Goal: Find specific page/section: Find specific page/section

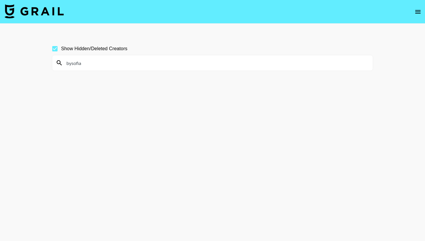
click at [421, 9] on icon "open drawer" at bounding box center [418, 11] width 7 height 7
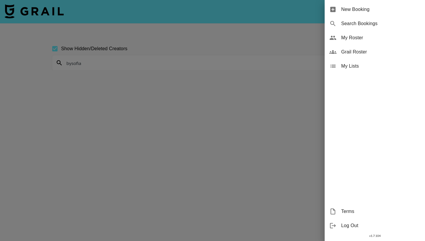
click at [362, 39] on span "My Roster" at bounding box center [380, 37] width 79 height 7
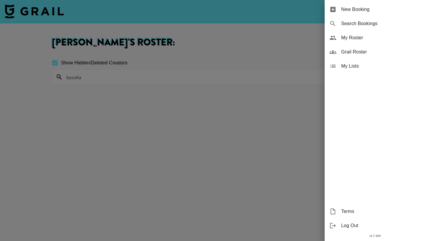
click at [273, 97] on div at bounding box center [212, 120] width 425 height 241
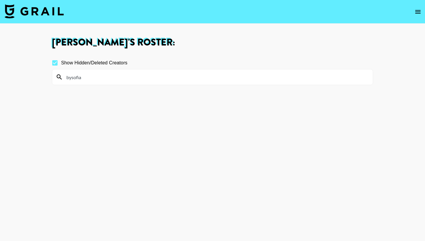
drag, startPoint x: 86, startPoint y: 80, endPoint x: 58, endPoint y: 80, distance: 27.5
click at [63, 80] on input "bysofia" at bounding box center [216, 76] width 307 height 9
click at [69, 99] on section "Show Hidden/Deleted Creators" at bounding box center [212, 149] width 321 height 194
click at [56, 61] on input "Show Hidden/Deleted Creators" at bounding box center [55, 63] width 12 height 12
checkbox input "false"
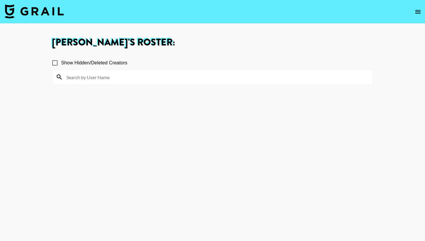
click at [70, 107] on section "Show Hidden/Deleted Creators" at bounding box center [212, 149] width 321 height 194
click at [50, 10] on img at bounding box center [34, 11] width 59 height 14
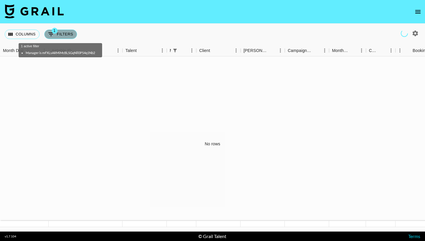
click at [59, 38] on button "1 Filters" at bounding box center [60, 34] width 33 height 9
select select "managerIds"
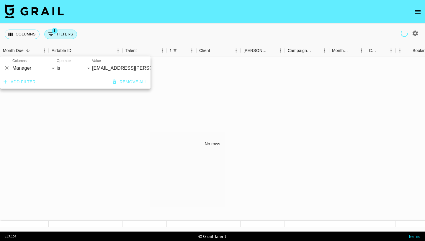
click at [59, 36] on button "1 Filters" at bounding box center [60, 34] width 33 height 9
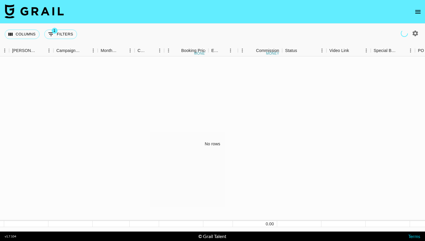
scroll to position [0, 253]
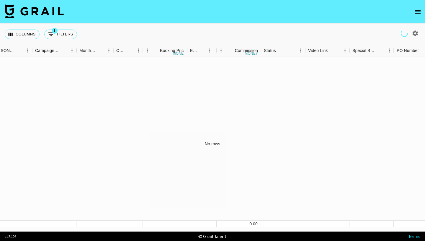
click at [421, 12] on icon "open drawer" at bounding box center [418, 11] width 7 height 7
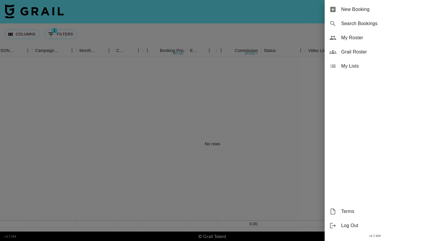
click at [354, 42] on div "My Roster" at bounding box center [375, 38] width 100 height 14
